Goal: Navigation & Orientation: Find specific page/section

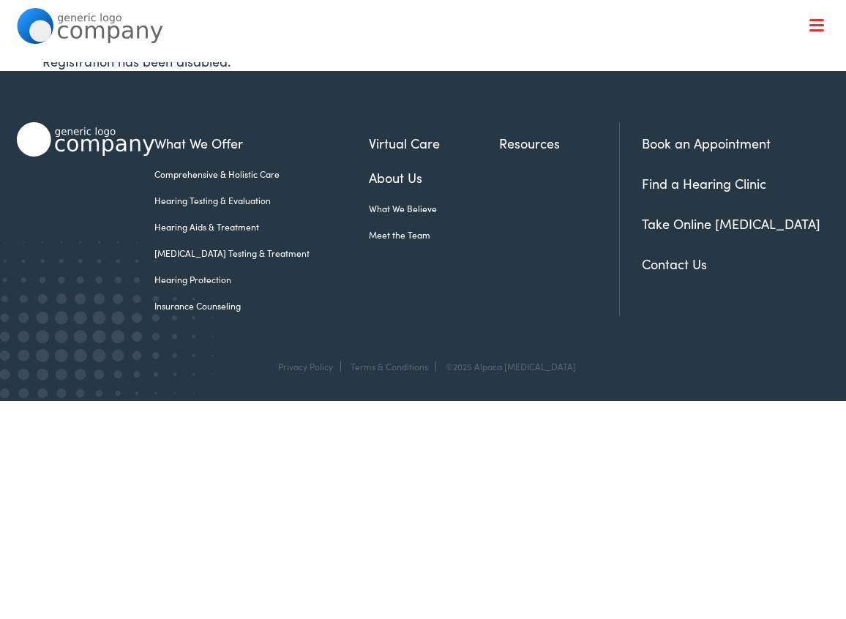
click at [813, 24] on span at bounding box center [816, 25] width 15 height 2
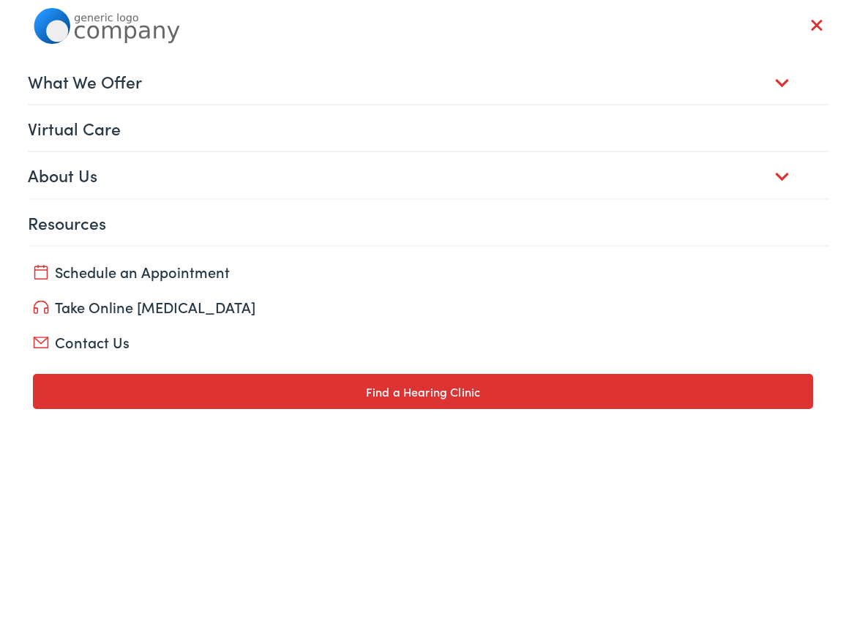
click at [777, 177] on link "About Us" at bounding box center [428, 174] width 801 height 45
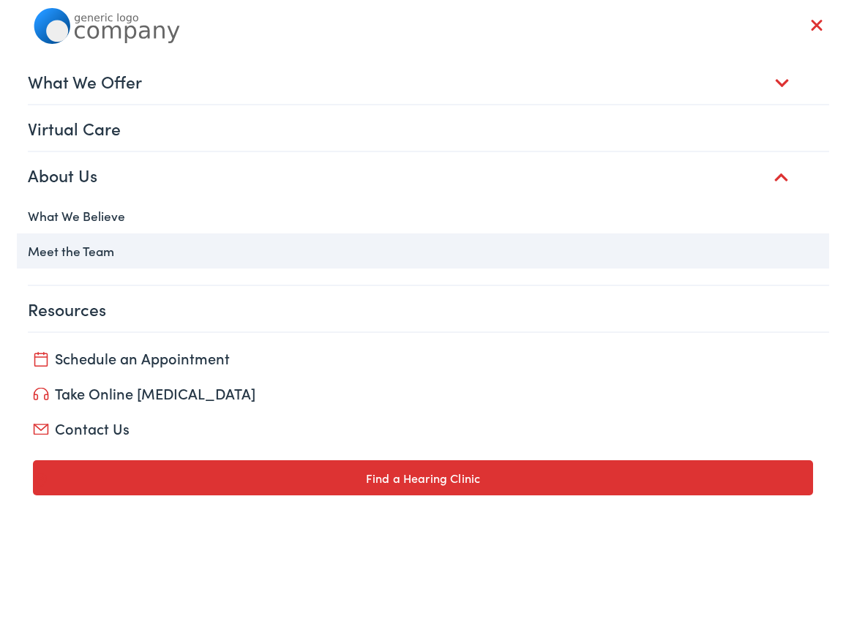
click at [77, 252] on link "Meet the Team" at bounding box center [423, 250] width 812 height 35
